Goal: Information Seeking & Learning: Check status

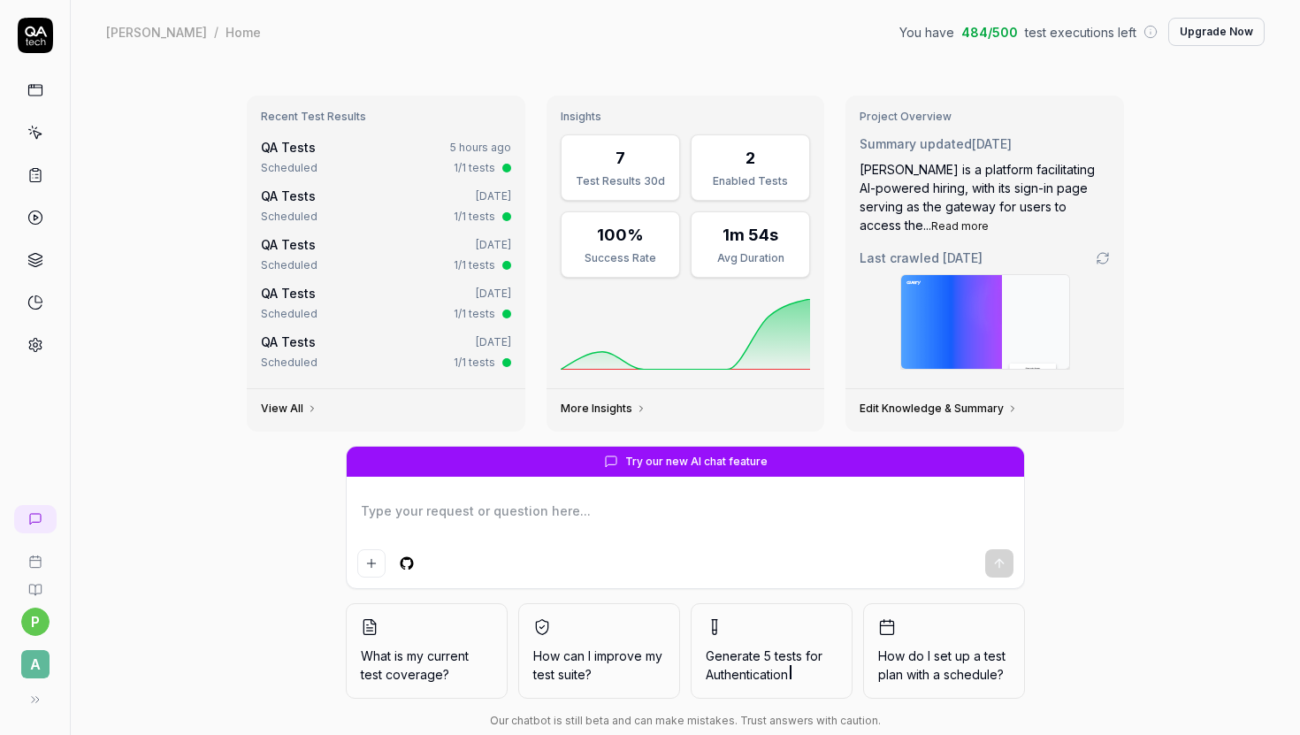
type textarea "*"
click at [484, 155] on div "QA Tests 5 hours ago" at bounding box center [386, 147] width 250 height 19
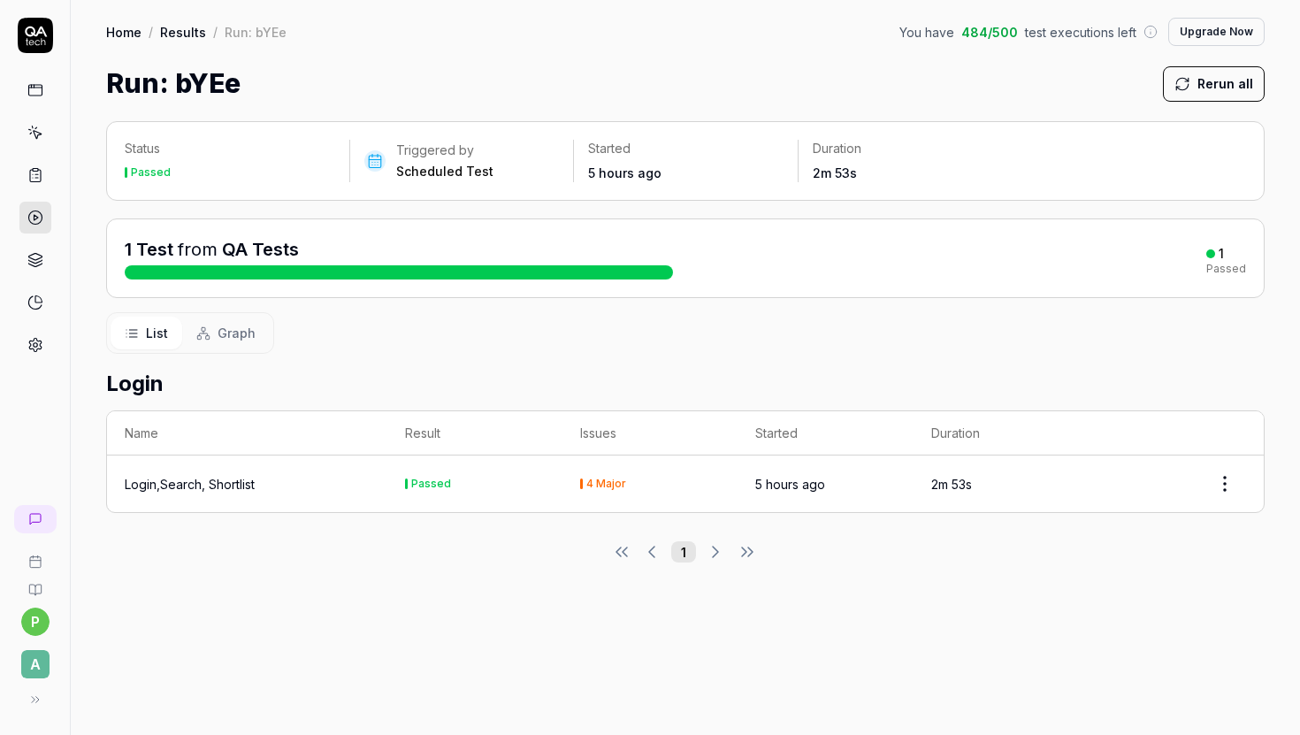
click at [657, 482] on div "4 Major" at bounding box center [650, 484] width 140 height 11
click at [1231, 484] on html "p A Home / Results / Run: bYEe You have 484 / 500 test executions left Upgrade …" at bounding box center [650, 367] width 1300 height 735
click at [806, 457] on html "p A Home / Results / Run: bYEe You have 484 / 500 test executions left Upgrade …" at bounding box center [650, 367] width 1300 height 735
click at [821, 477] on time "5 hours ago" at bounding box center [790, 484] width 70 height 15
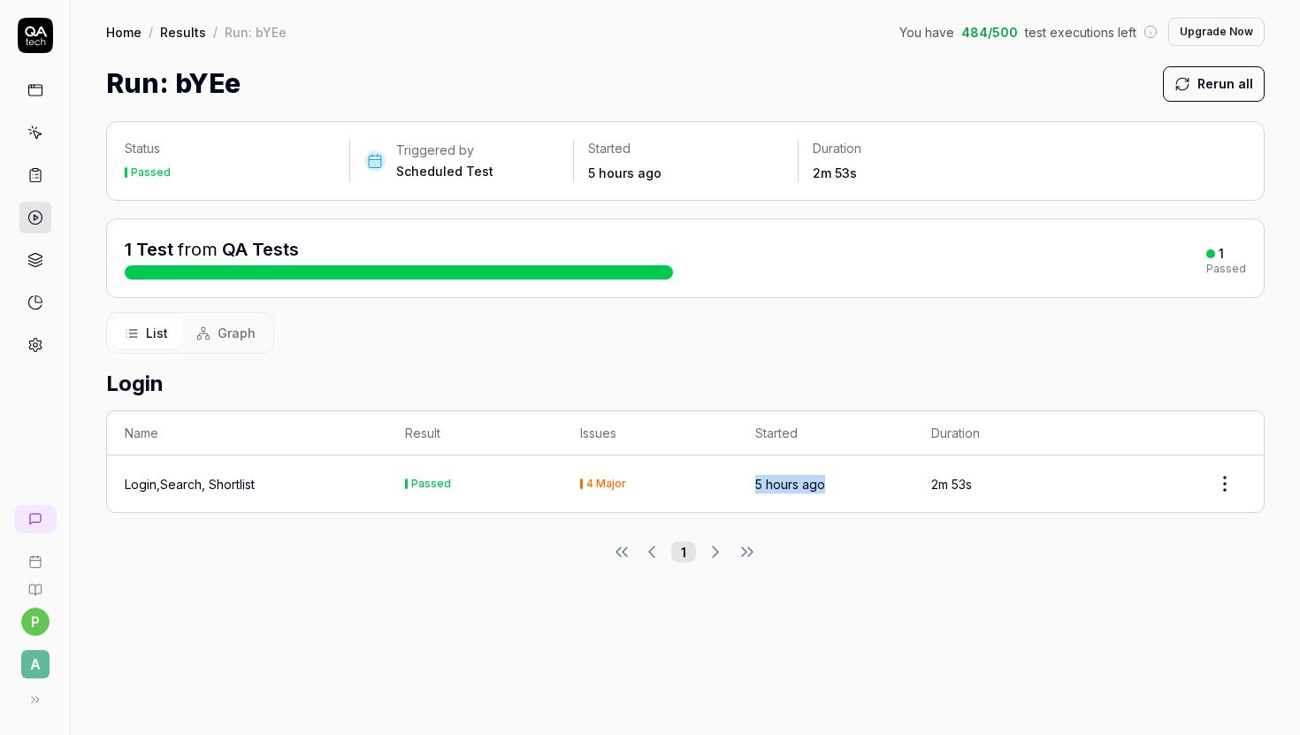
click at [821, 477] on time "5 hours ago" at bounding box center [790, 484] width 70 height 15
click at [343, 466] on td "Login,Search, Shortlist" at bounding box center [247, 484] width 280 height 57
click at [220, 494] on td "Login,Search, Shortlist" at bounding box center [247, 484] width 280 height 57
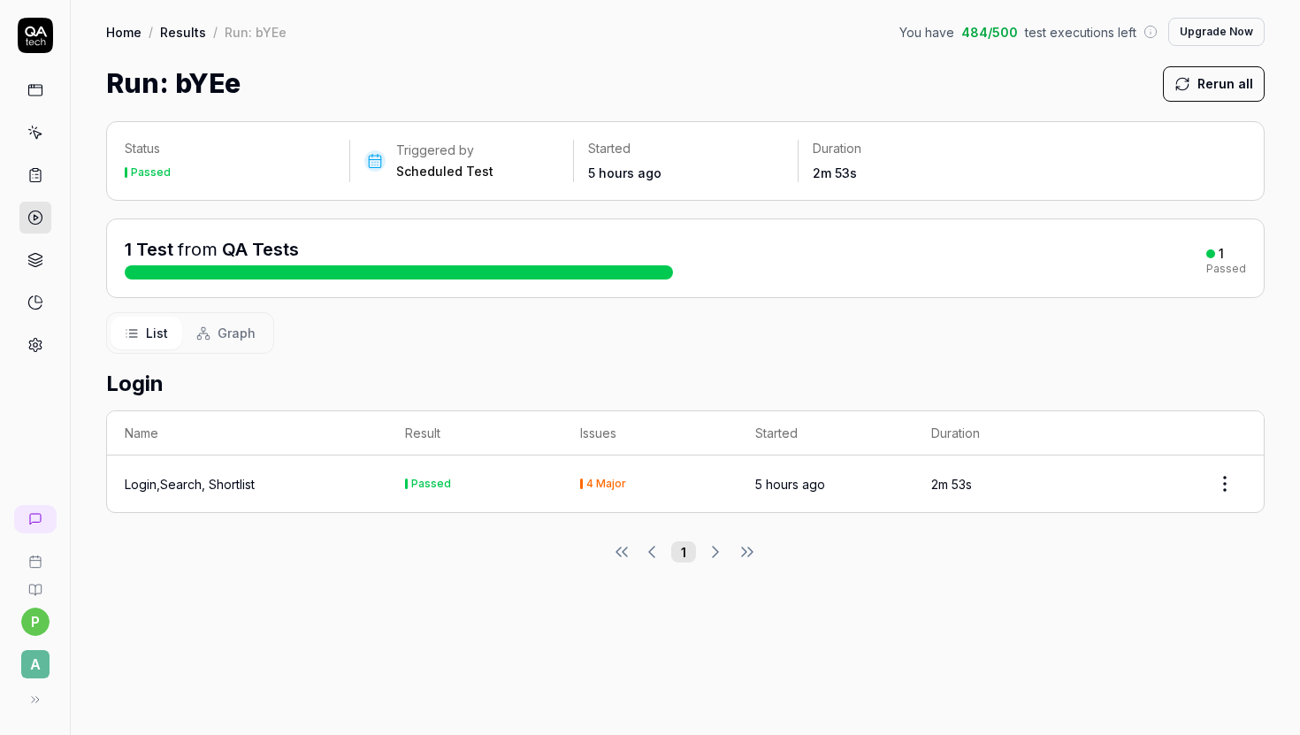
click at [33, 170] on rect at bounding box center [35, 170] width 5 height 3
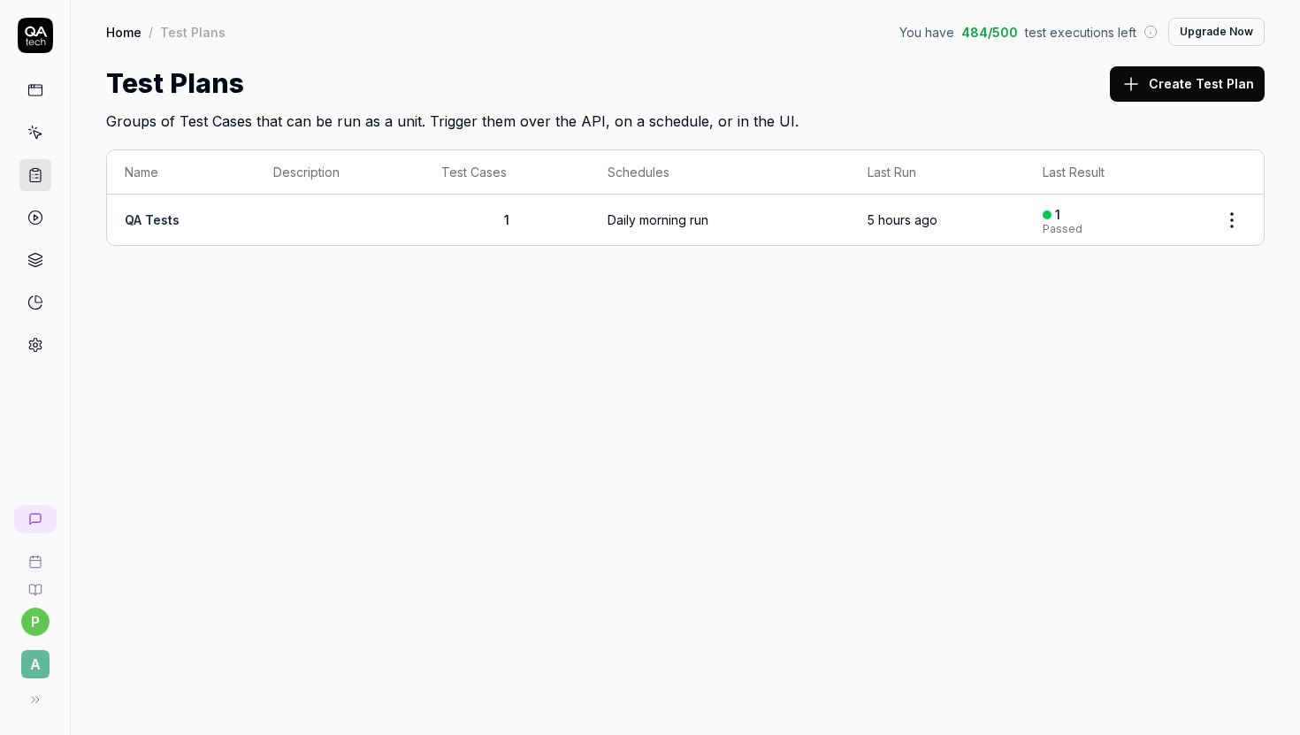
click at [226, 203] on td "QA Tests" at bounding box center [181, 220] width 149 height 50
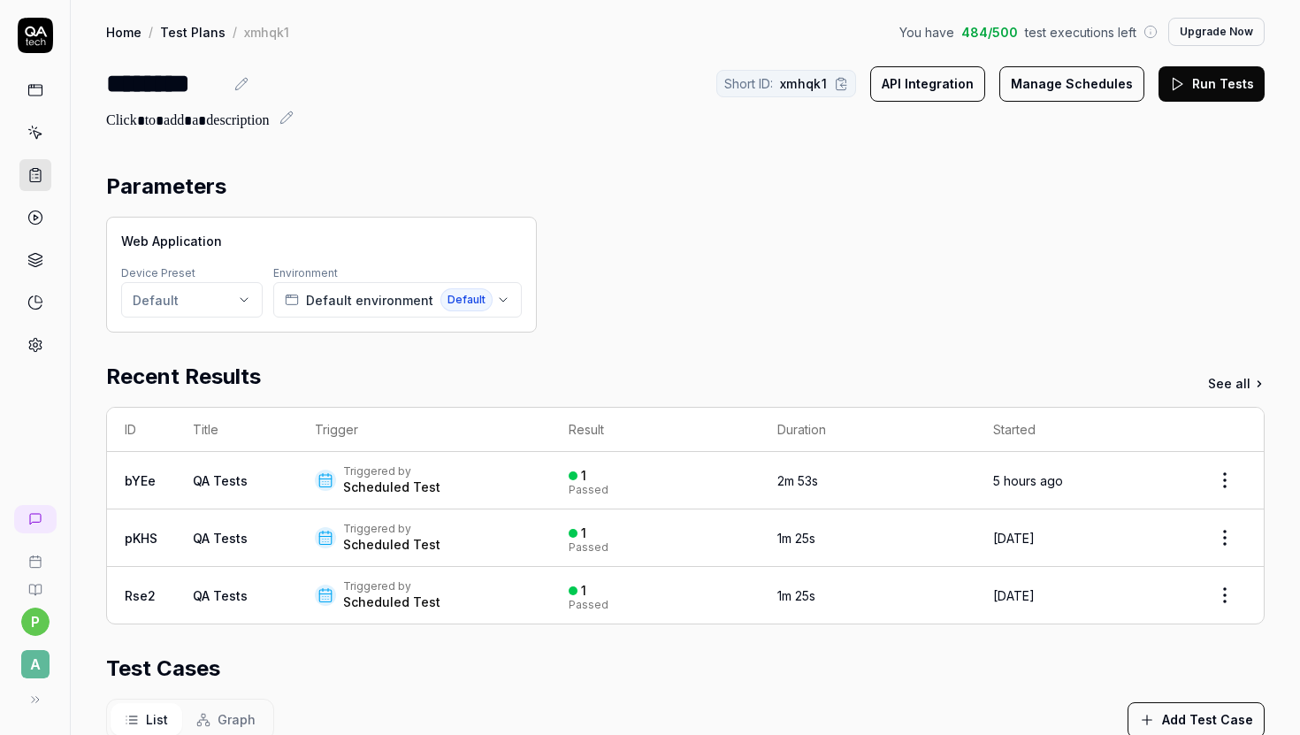
click at [399, 474] on div "Triggered by" at bounding box center [391, 471] width 97 height 14
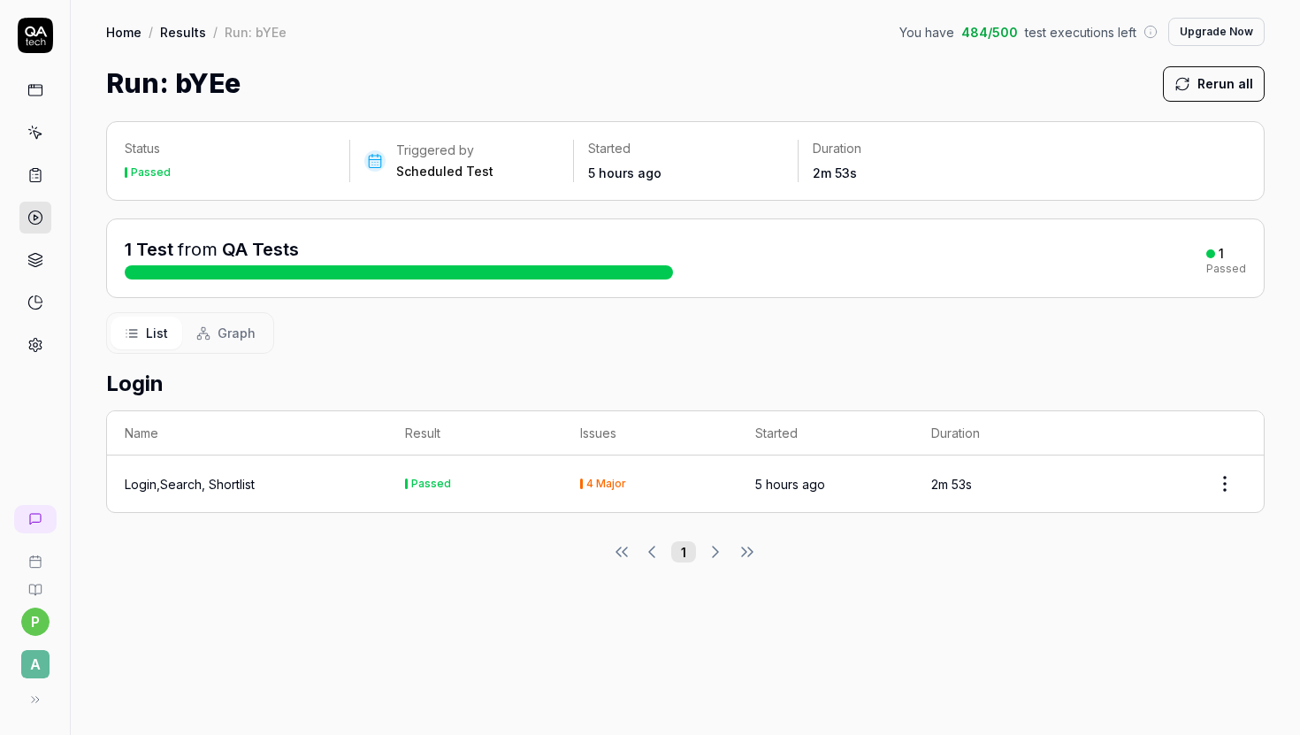
click at [646, 475] on td "4 Major" at bounding box center [650, 484] width 175 height 57
click at [233, 477] on div "Login,Search, Shortlist" at bounding box center [190, 484] width 130 height 19
